Goal: Task Accomplishment & Management: Complete application form

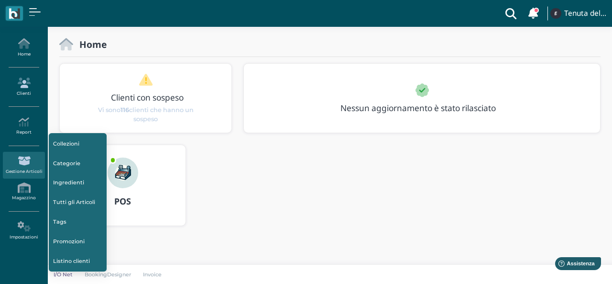
click at [17, 77] on icon at bounding box center [24, 82] width 42 height 11
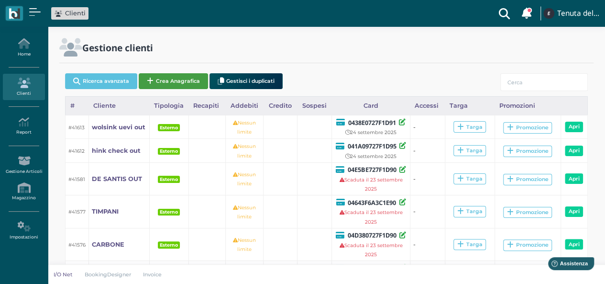
click at [159, 75] on button "Crea Anagrafica" at bounding box center [173, 81] width 69 height 16
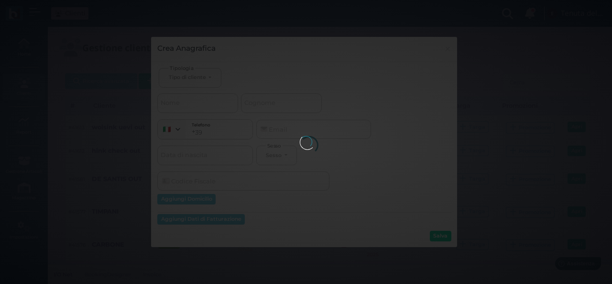
select select
click at [198, 71] on body "Clienti Clienti con sospeso Vi sono 116 clienti che hanno un sospeso Tenuta del…" at bounding box center [306, 142] width 612 height 284
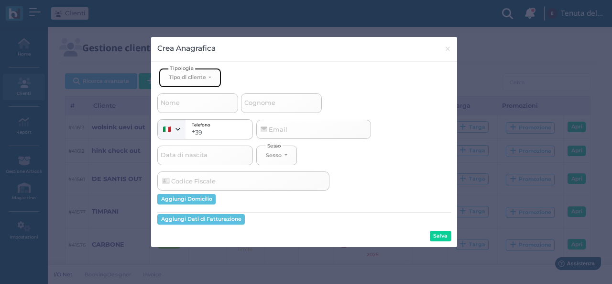
click at [197, 75] on div "Tipo di cliente" at bounding box center [187, 77] width 37 height 7
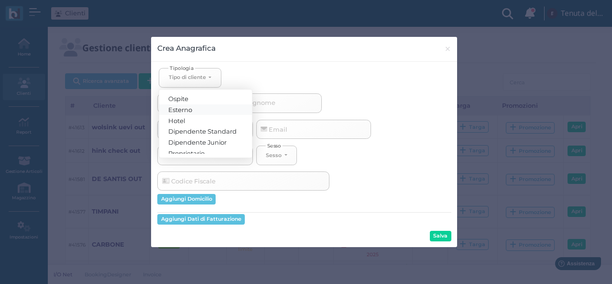
click at [171, 105] on span "Esterno" at bounding box center [181, 109] width 24 height 8
select select "[object Object]"
select select
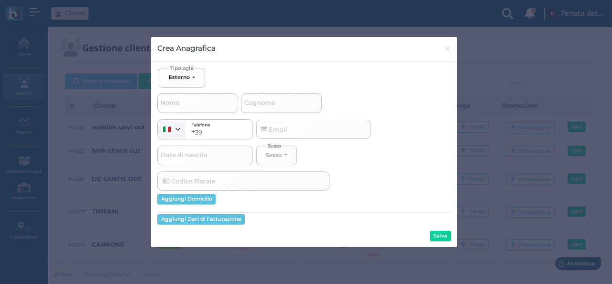
click at [181, 103] on span "Nome" at bounding box center [170, 103] width 22 height 12
click at [181, 103] on input "Nome" at bounding box center [197, 102] width 81 height 19
type input "c"
select select
type input "ce"
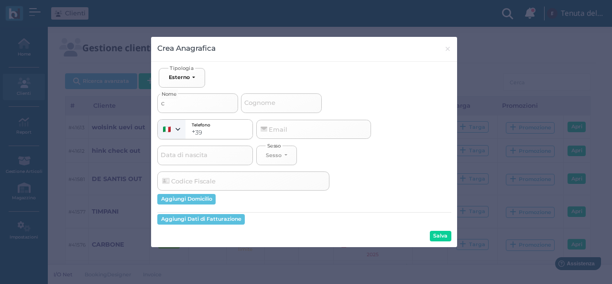
select select
type input "cel"
select select
type input "cell"
select select
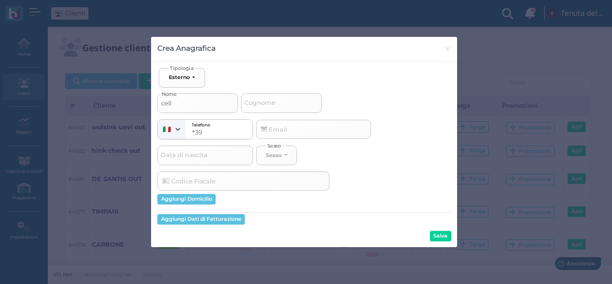
type input "celli"
select select
type input "cellin"
select select
type input "cellino"
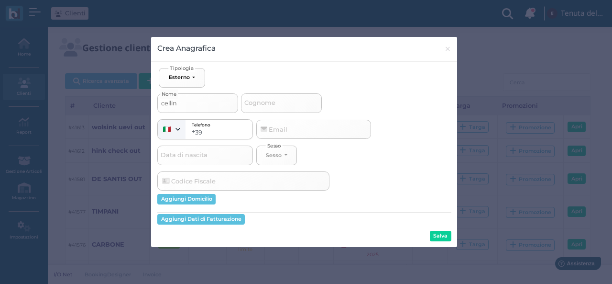
select select
type input "cellino"
select select
type input "cellino d"
select select
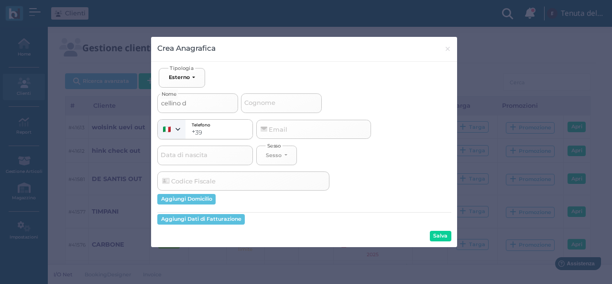
type input "cellino dx"
select select
type input "cellino dx"
click at [254, 103] on span "Cognome" at bounding box center [260, 103] width 34 height 12
click at [254, 103] on input "Cognome" at bounding box center [281, 102] width 81 height 19
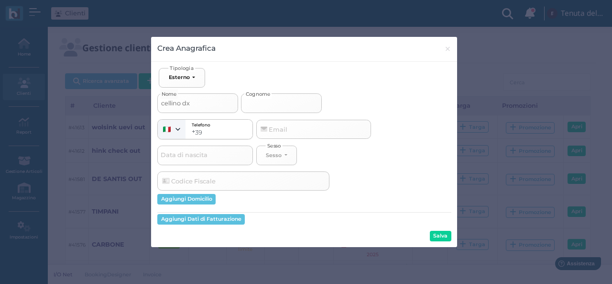
click at [267, 106] on input "Cognome" at bounding box center [281, 102] width 81 height 19
type input "c"
select select
type input "ch"
select select
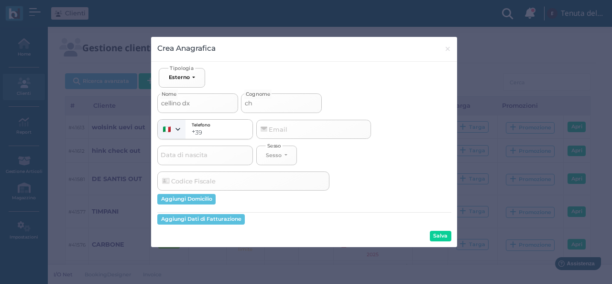
type input "che"
select select
type input "chec"
select select
type input "check"
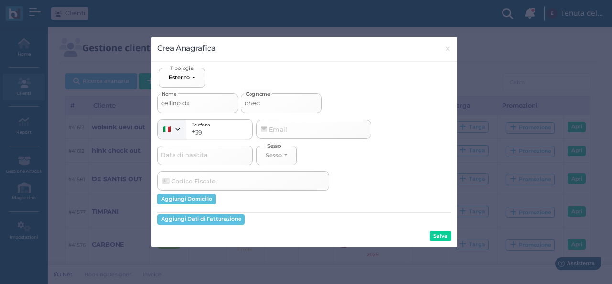
select select
type input "check-"
select select
type input "check-o"
select select
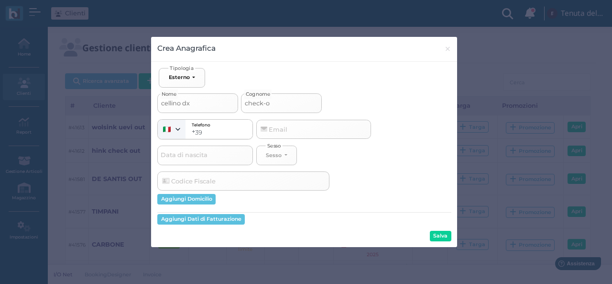
type input "check-ou"
select select
type input "check-out"
select select
type input "check-out"
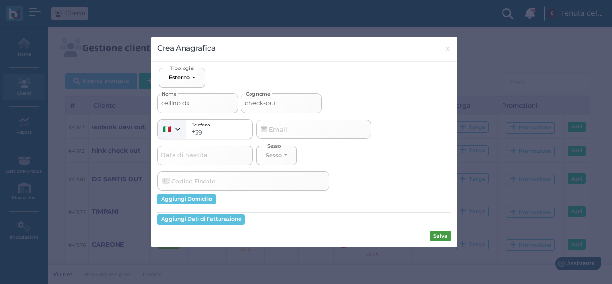
click at [437, 238] on button "Salva" at bounding box center [441, 236] width 22 height 11
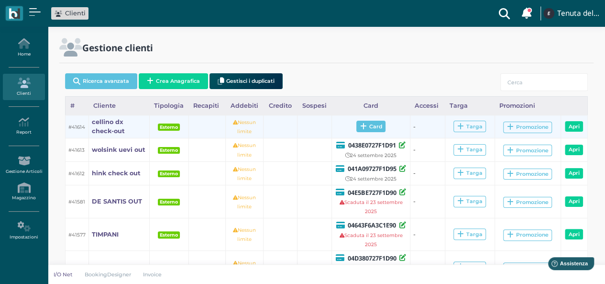
click at [364, 121] on span "Card" at bounding box center [370, 126] width 29 height 11
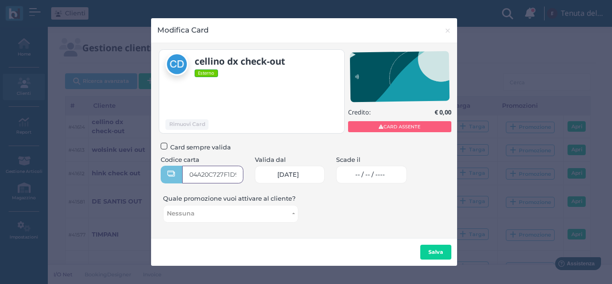
type input "04A20C727F1D94"
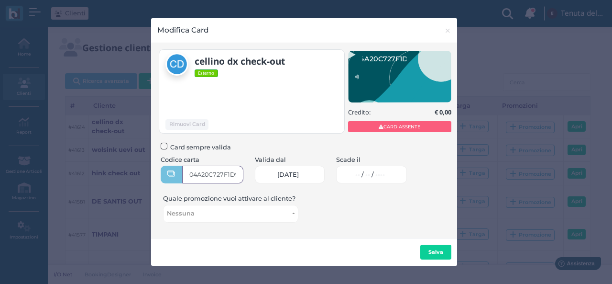
scroll to position [0, 8]
click at [364, 165] on div "Scade il -- / -- / ----" at bounding box center [371, 169] width 71 height 29
click at [368, 177] on span "-- / -- / ----" at bounding box center [370, 175] width 30 height 8
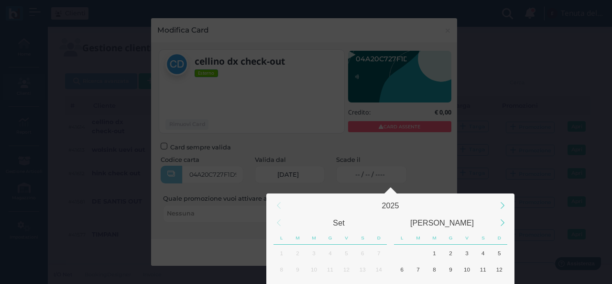
scroll to position [89, 0]
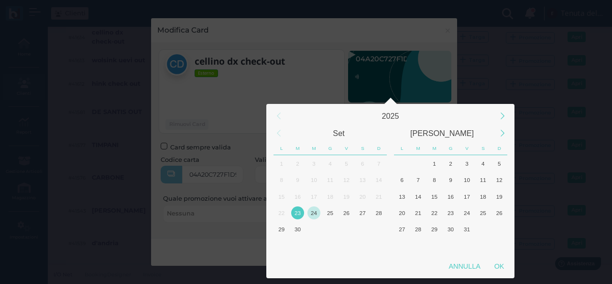
click at [313, 210] on div "24" at bounding box center [314, 212] width 13 height 13
click at [501, 265] on div "OK" at bounding box center [499, 265] width 24 height 17
type input "24/09/2025"
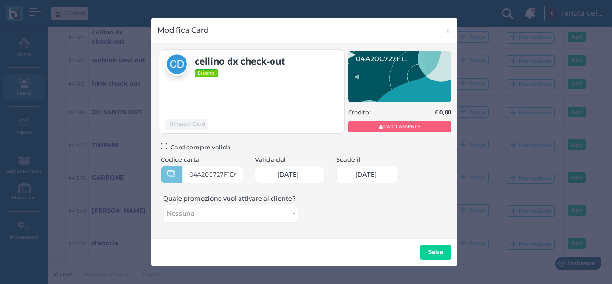
scroll to position [0, 42]
click at [430, 252] on b "Salva" at bounding box center [436, 251] width 15 height 7
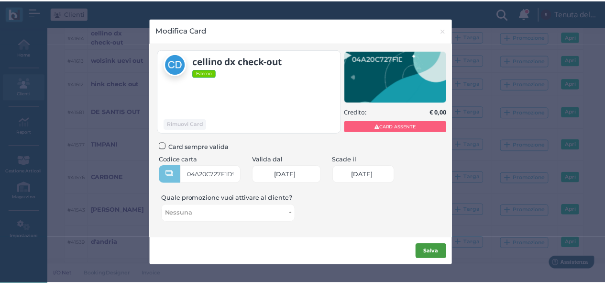
scroll to position [0, 0]
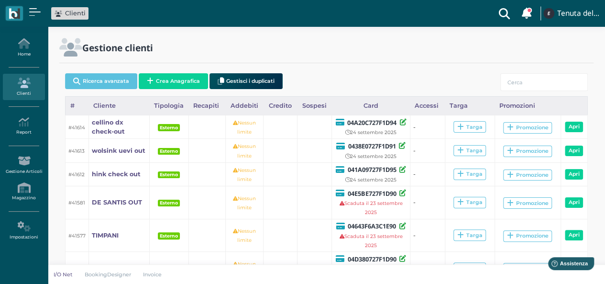
click at [447, 256] on td "Targa" at bounding box center [470, 267] width 50 height 33
click at [36, 47] on icon at bounding box center [24, 43] width 42 height 11
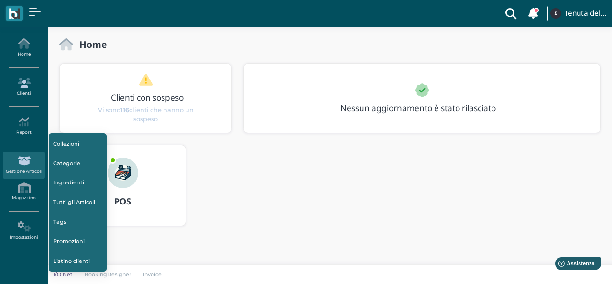
click at [17, 81] on icon at bounding box center [24, 82] width 42 height 11
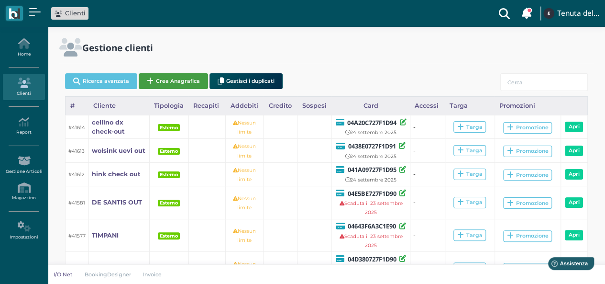
click at [167, 78] on button "Crea Anagrafica" at bounding box center [173, 81] width 69 height 16
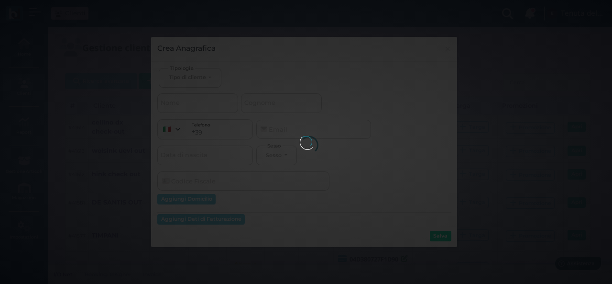
select select
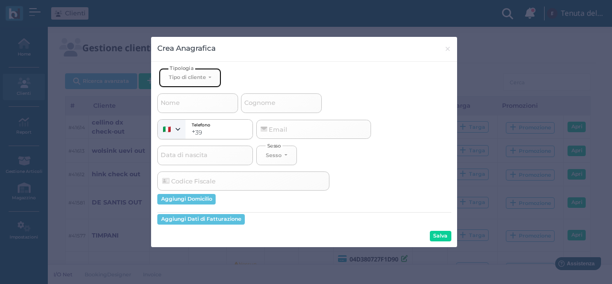
click at [186, 76] on div "Tipo di cliente" at bounding box center [187, 77] width 37 height 7
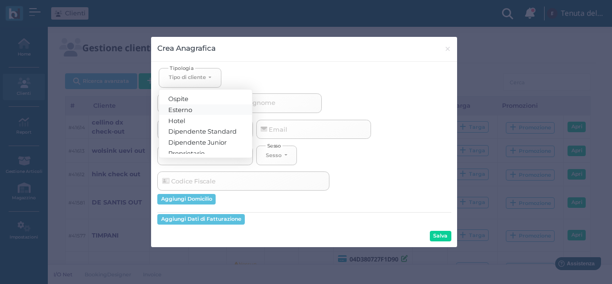
click at [189, 110] on span "Esterno" at bounding box center [181, 109] width 24 height 8
select select "[object Object]"
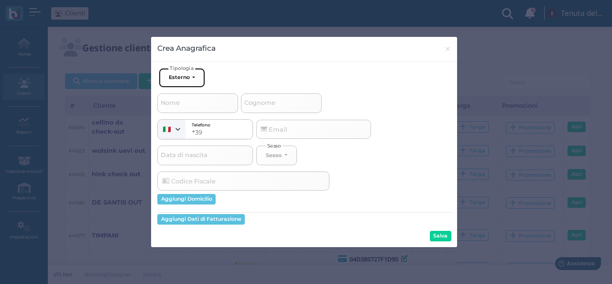
select select
click at [188, 99] on input "Nome" at bounding box center [197, 102] width 81 height 19
type input "r"
select select
type input "ri"
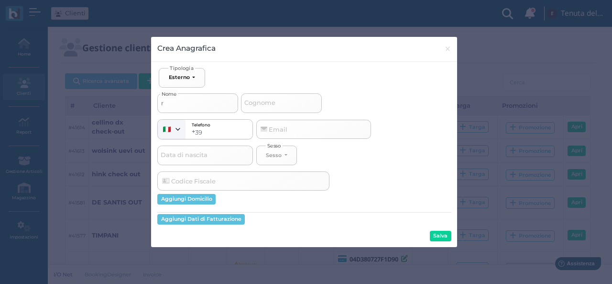
select select
type input "riz"
select select
type input "rizz"
select select
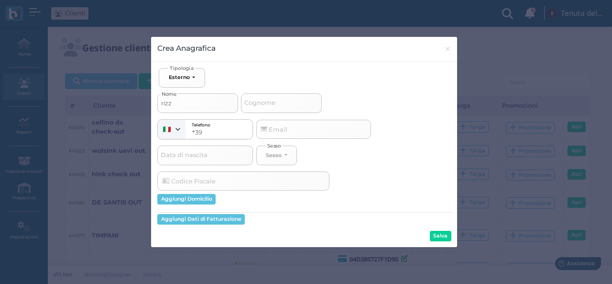
type input "[PERSON_NAME]"
select select
type input "[PERSON_NAME]"
drag, startPoint x: 436, startPoint y: 237, endPoint x: 429, endPoint y: 239, distance: 7.3
click at [436, 237] on button "Salva" at bounding box center [441, 236] width 22 height 11
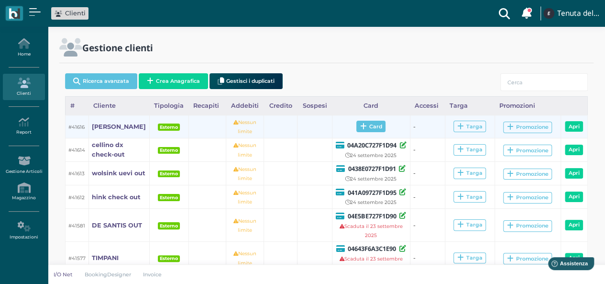
click at [371, 123] on span "Card" at bounding box center [370, 126] width 29 height 11
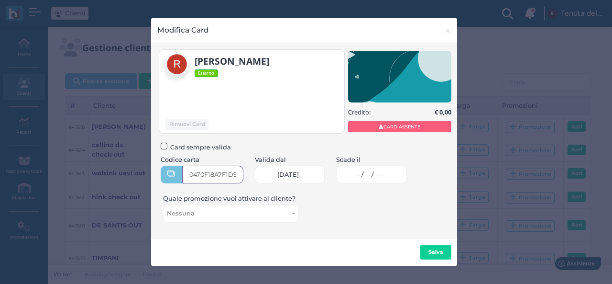
type input "0470F18A7F1D90"
click at [386, 179] on link "-- / -- / ----" at bounding box center [371, 174] width 71 height 18
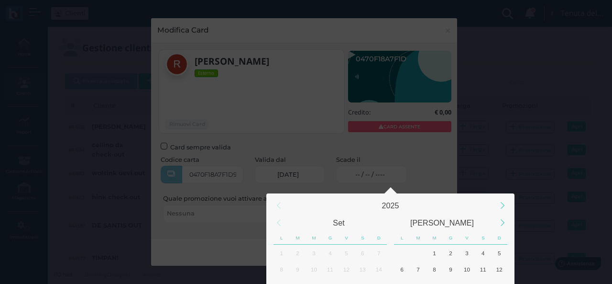
scroll to position [89, 0]
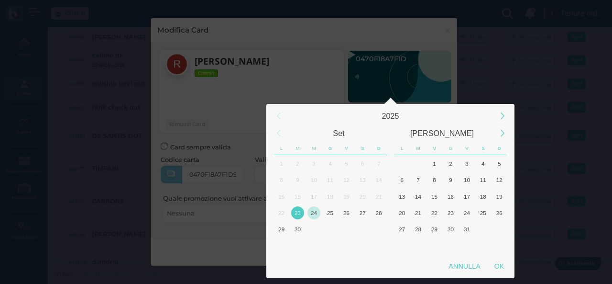
click at [315, 211] on div "24" at bounding box center [314, 212] width 13 height 13
click at [503, 273] on div "OK" at bounding box center [499, 265] width 24 height 17
type input "[DATE]"
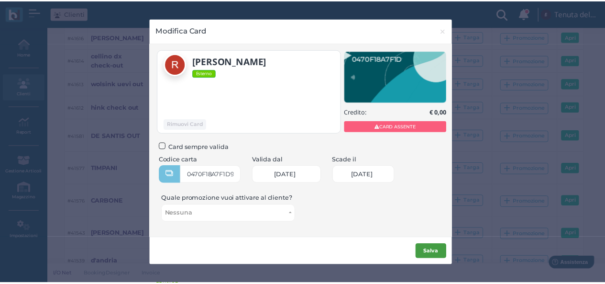
scroll to position [0, 0]
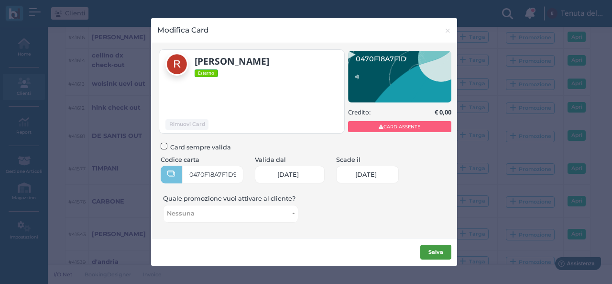
click at [425, 254] on button "Salva" at bounding box center [435, 251] width 31 height 15
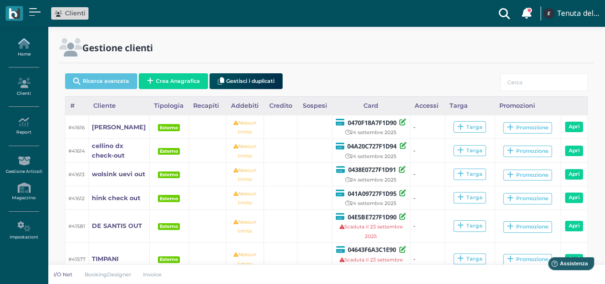
click at [23, 47] on icon at bounding box center [24, 43] width 42 height 11
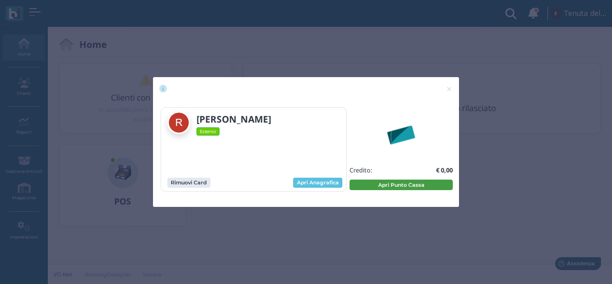
click at [367, 186] on button "Apri Punto Cassa" at bounding box center [401, 184] width 103 height 11
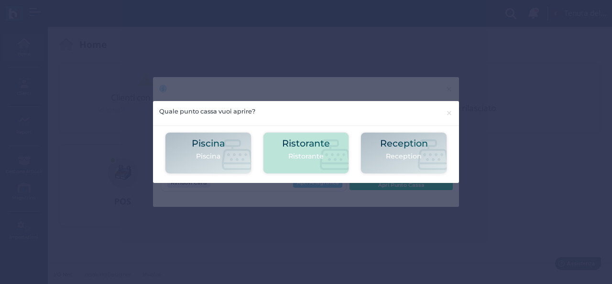
click at [322, 147] on h2 "Ristorante" at bounding box center [306, 143] width 48 height 10
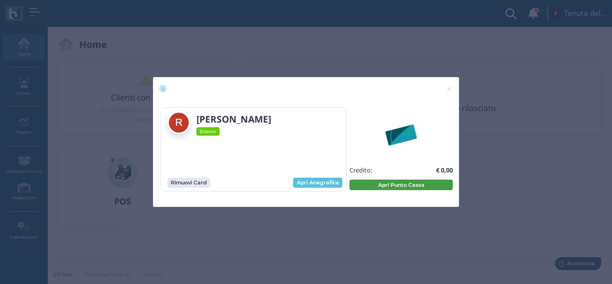
click at [409, 182] on button "Apri Punto Cassa" at bounding box center [401, 184] width 103 height 11
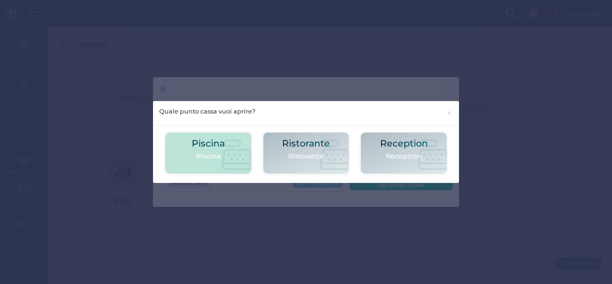
click at [206, 139] on h2 "Piscina" at bounding box center [208, 143] width 33 height 10
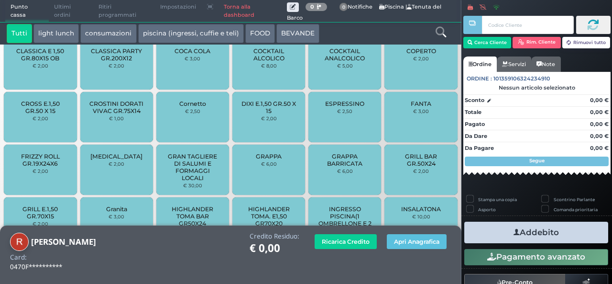
scroll to position [751, 0]
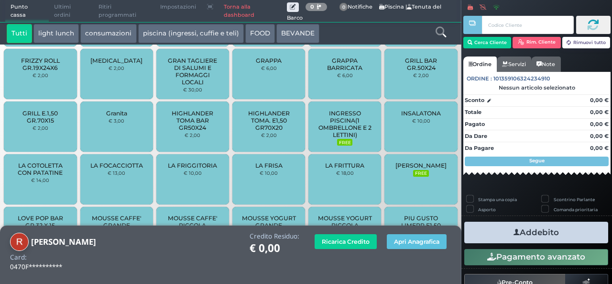
click at [334, 116] on span "INGRESSO PISCINA(1 OMBRELLONE E 2 LETTINI)" at bounding box center [345, 124] width 57 height 29
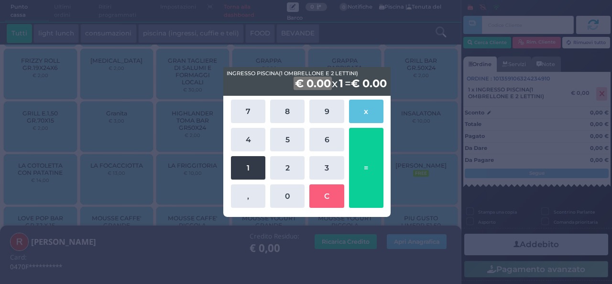
click at [240, 170] on button "1" at bounding box center [248, 167] width 34 height 23
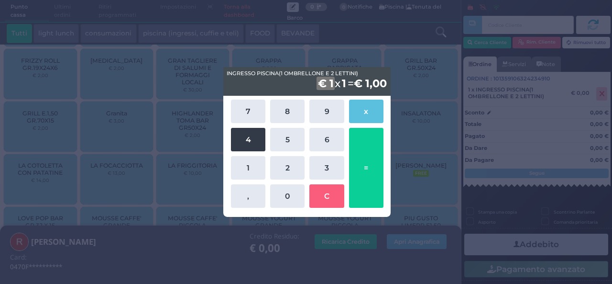
click at [235, 129] on button "4" at bounding box center [248, 139] width 34 height 23
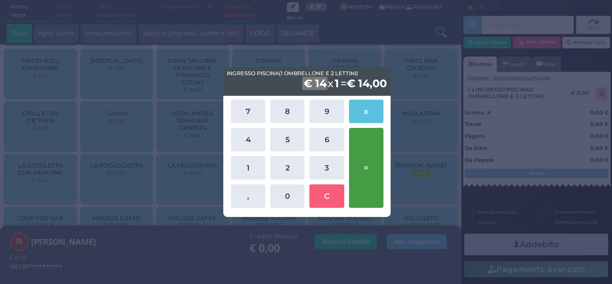
click at [375, 169] on button "=" at bounding box center [366, 168] width 34 height 80
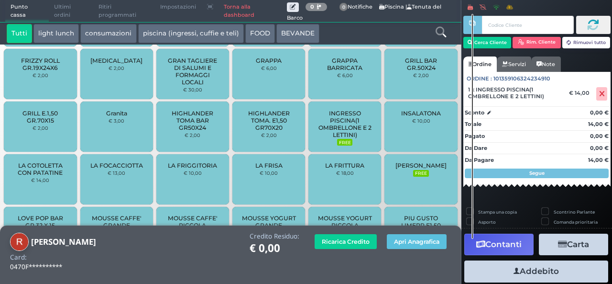
scroll to position [26, 0]
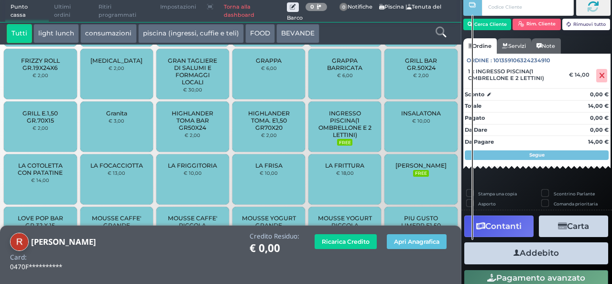
click at [549, 248] on button "Addebito" at bounding box center [536, 253] width 144 height 22
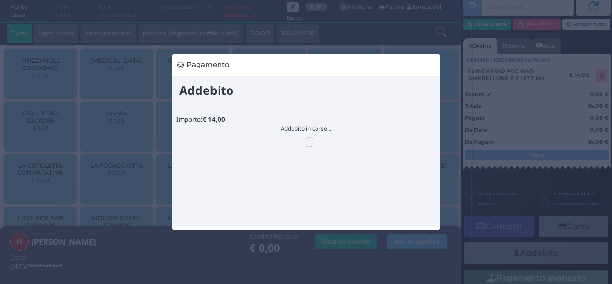
scroll to position [0, 0]
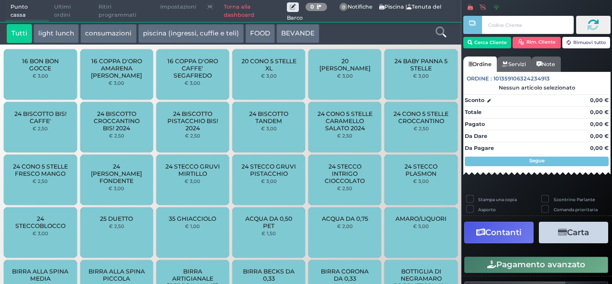
click at [241, 13] on link "Torna alla dashboard" at bounding box center [253, 11] width 68 height 22
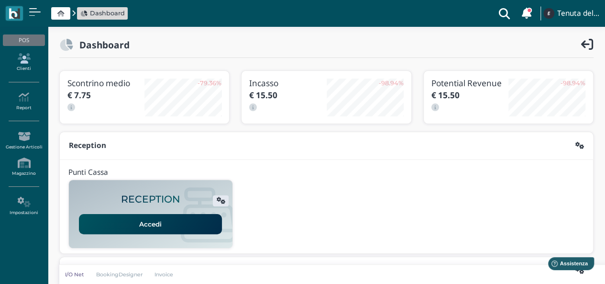
click at [26, 64] on link "Clienti" at bounding box center [24, 62] width 42 height 26
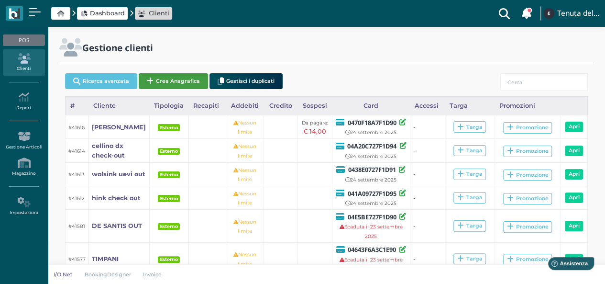
click at [153, 86] on button "Crea Anagrafica" at bounding box center [173, 81] width 69 height 16
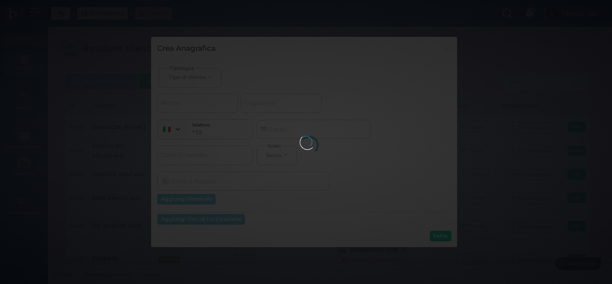
select select
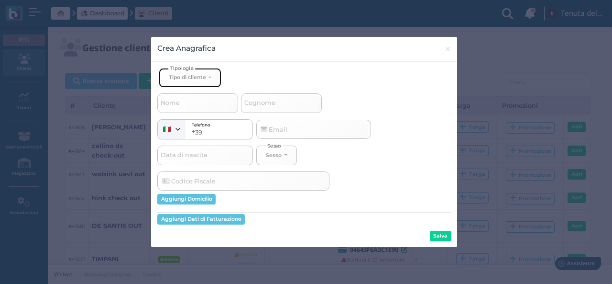
click at [199, 72] on button "Tipo di cliente" at bounding box center [190, 78] width 62 height 20
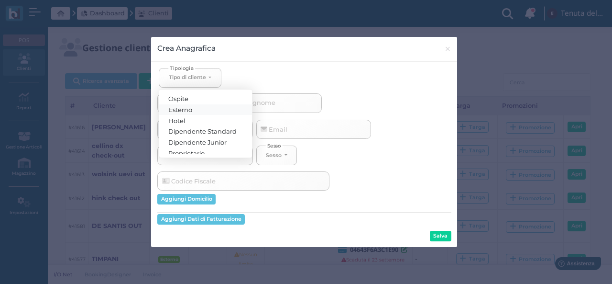
click at [199, 110] on link "Esterno" at bounding box center [205, 109] width 93 height 11
select select "[object Object]"
select select
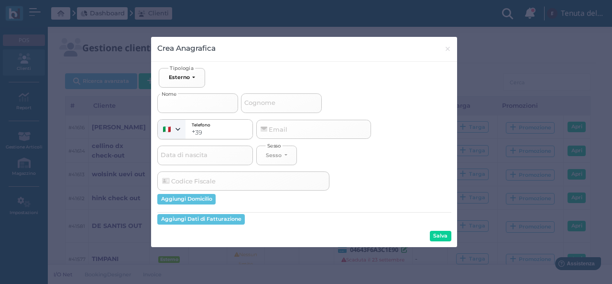
click at [191, 102] on input "Nome" at bounding box center [197, 102] width 81 height 19
type input "n"
select select
type input "na"
select select
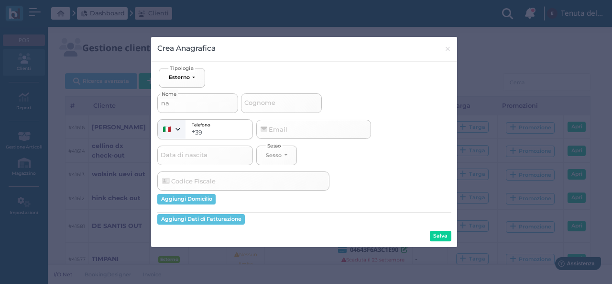
type input "nap"
select select
type input "napo"
select select
type input "napol"
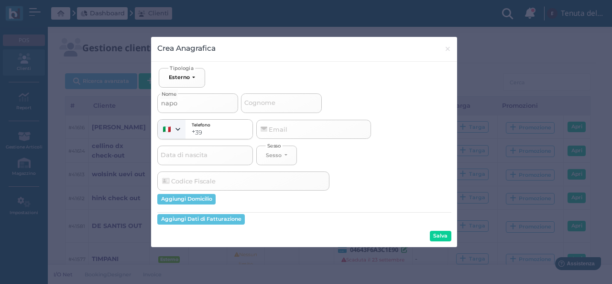
select select
type input "napole"
select select
type input "napolet"
select select
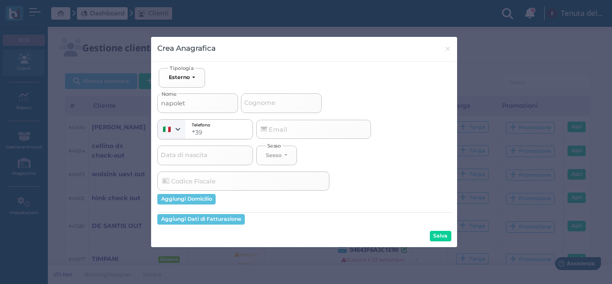
type input "napoleta"
select select
type input "napoletan"
select select
type input "napoletano"
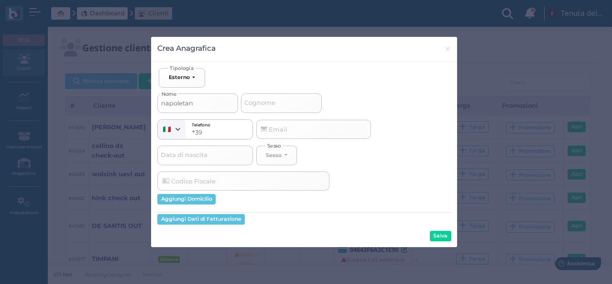
select select
type input "napoletano"
click at [445, 240] on button "Salva" at bounding box center [441, 236] width 22 height 11
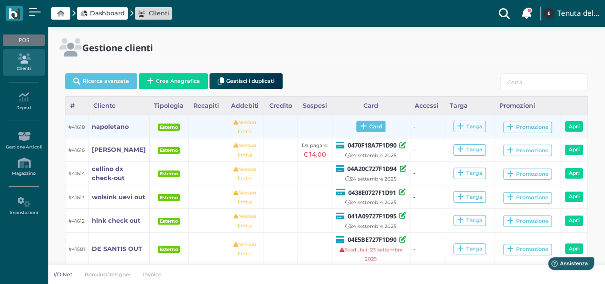
click at [375, 126] on span "Card" at bounding box center [370, 126] width 29 height 11
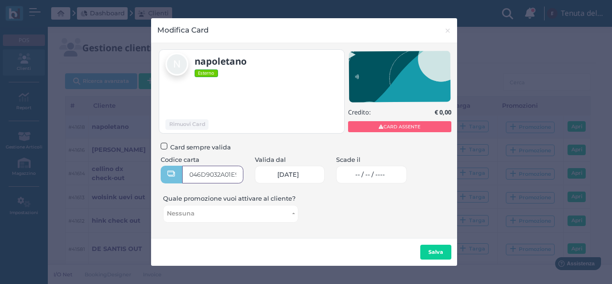
type input "046D9032A01E90"
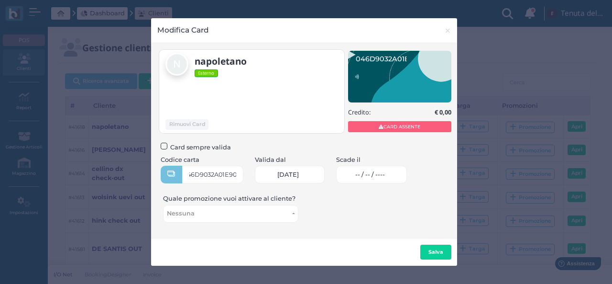
click at [385, 177] on span "-- / -- / ----" at bounding box center [370, 175] width 30 height 8
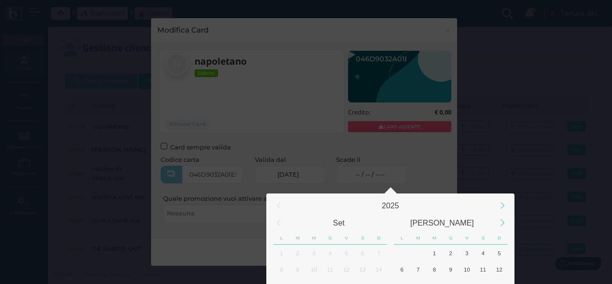
scroll to position [89, 0]
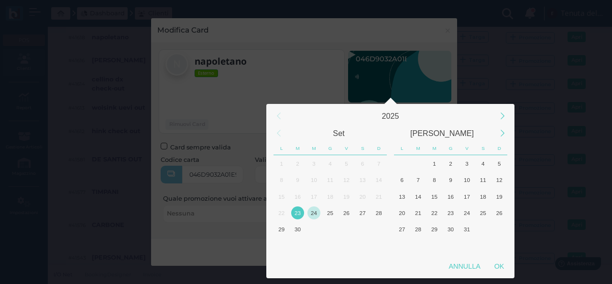
click at [311, 214] on div "24" at bounding box center [314, 212] width 13 height 13
click at [499, 268] on div "OK" at bounding box center [499, 265] width 24 height 17
type input "24/09/2025"
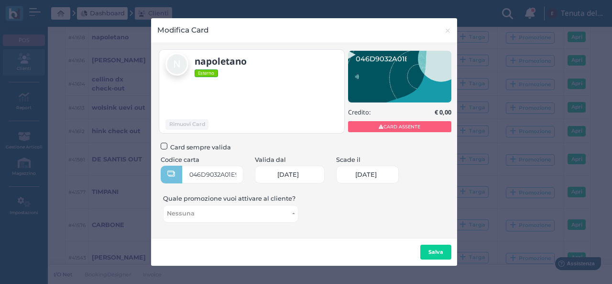
scroll to position [0, 42]
click at [435, 251] on b "Salva" at bounding box center [436, 251] width 15 height 7
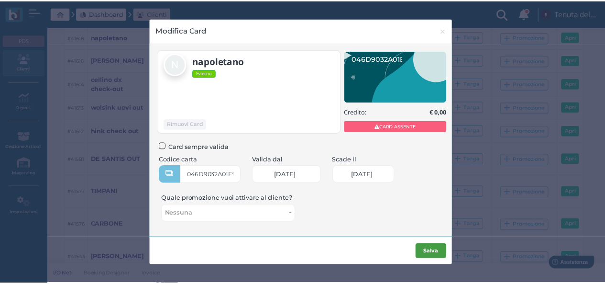
scroll to position [0, 0]
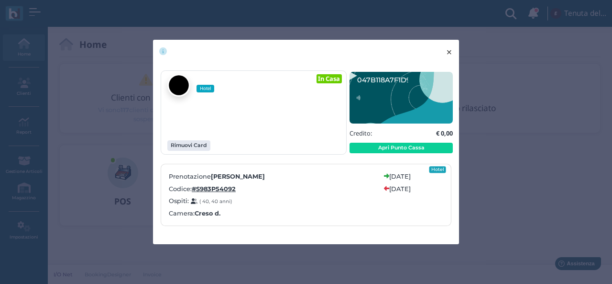
click at [451, 53] on span "×" at bounding box center [449, 52] width 7 height 12
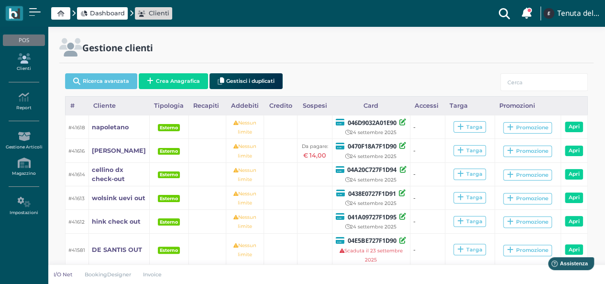
click at [25, 70] on link "Clienti" at bounding box center [24, 62] width 42 height 26
